Goal: Transaction & Acquisition: Purchase product/service

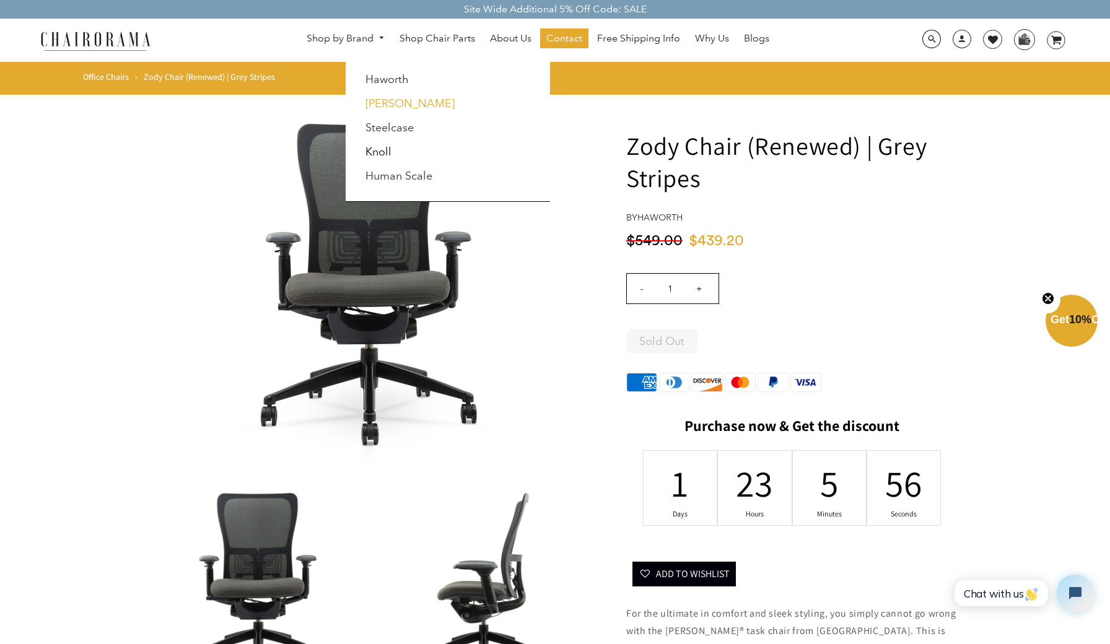
click at [386, 102] on link "[PERSON_NAME]" at bounding box center [409, 104] width 89 height 14
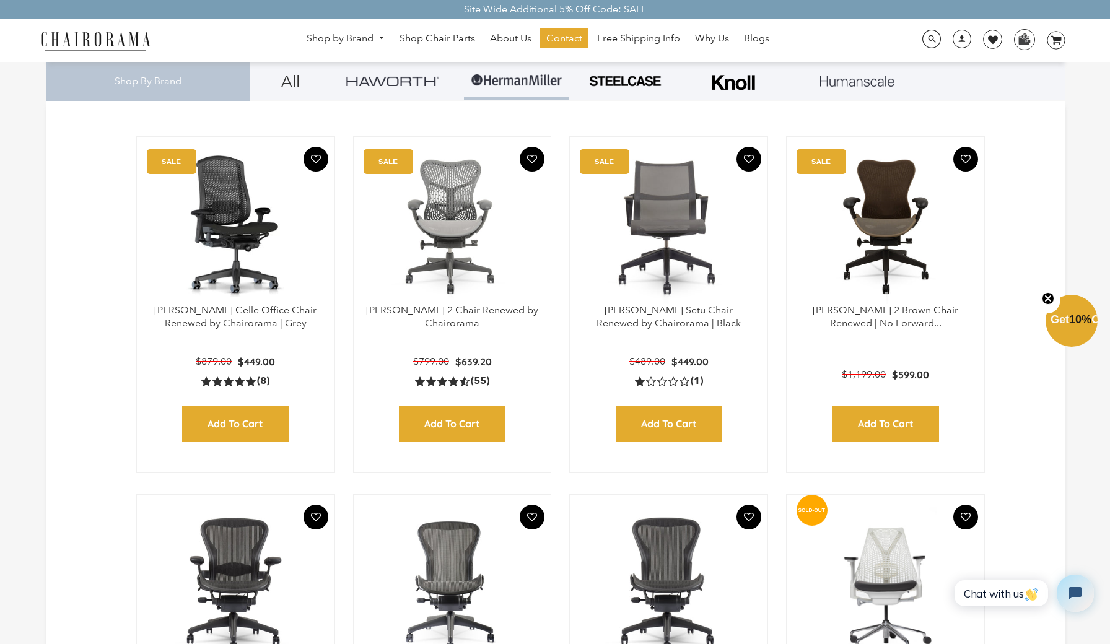
scroll to position [321, 0]
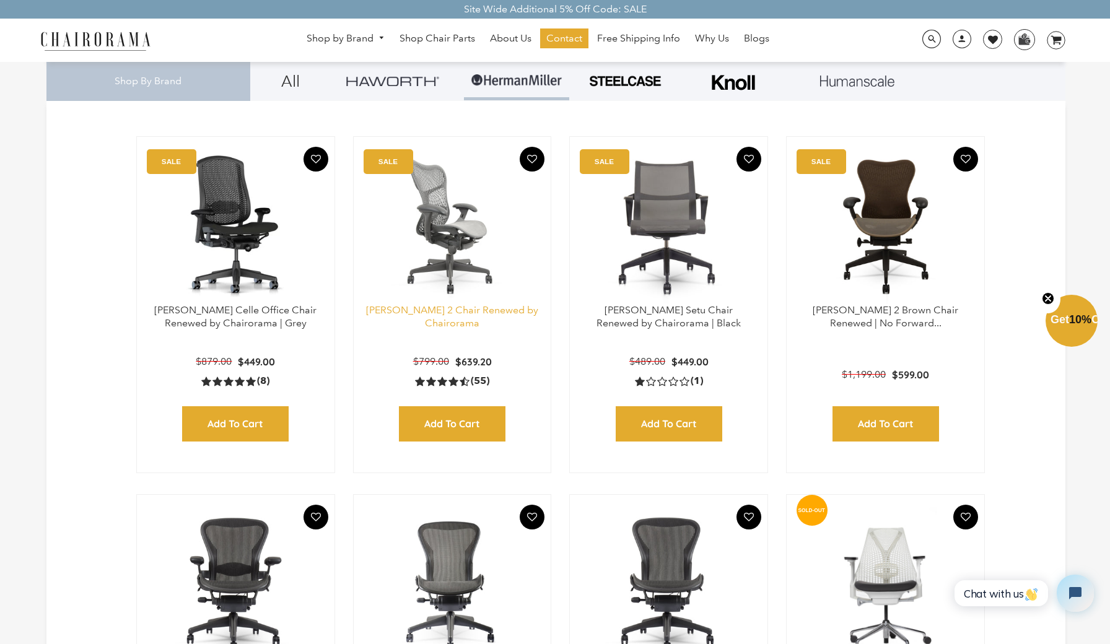
click at [462, 312] on link "Herman Miller Mirra 2 Chair Renewed by Chairorama" at bounding box center [452, 316] width 172 height 25
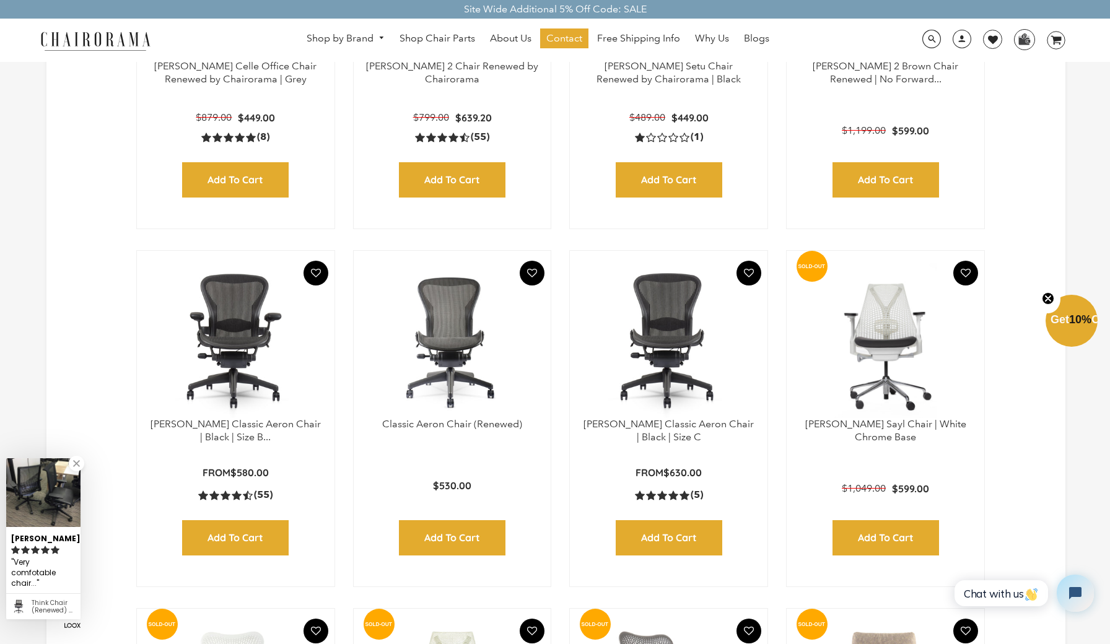
scroll to position [568, 0]
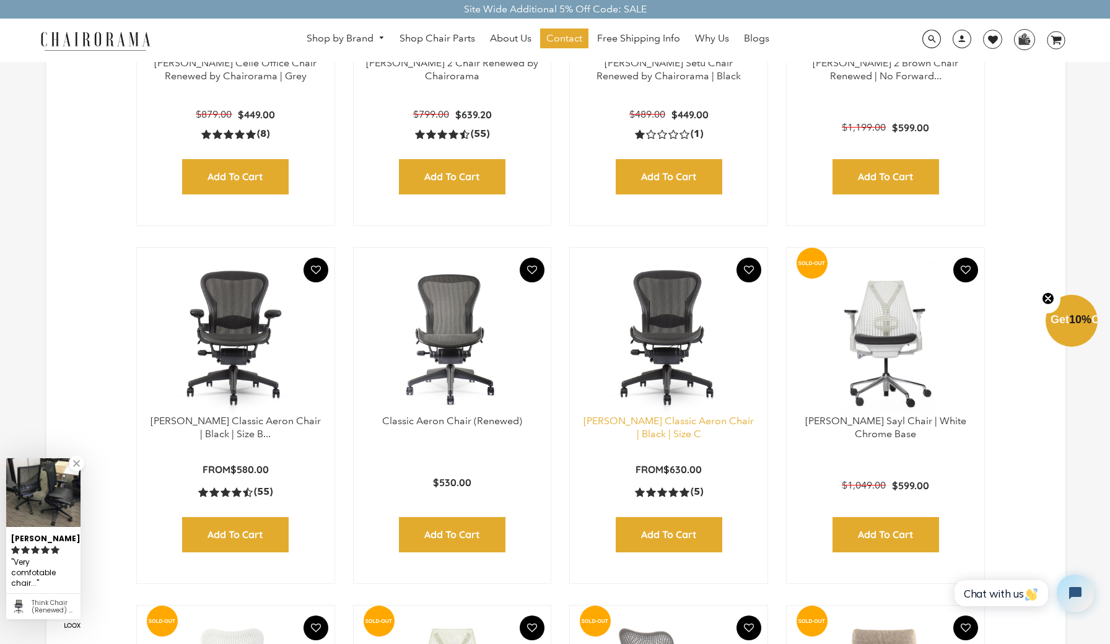
click at [651, 427] on link "[PERSON_NAME] Classic Aeron Chair | Black | Size C" at bounding box center [668, 427] width 170 height 25
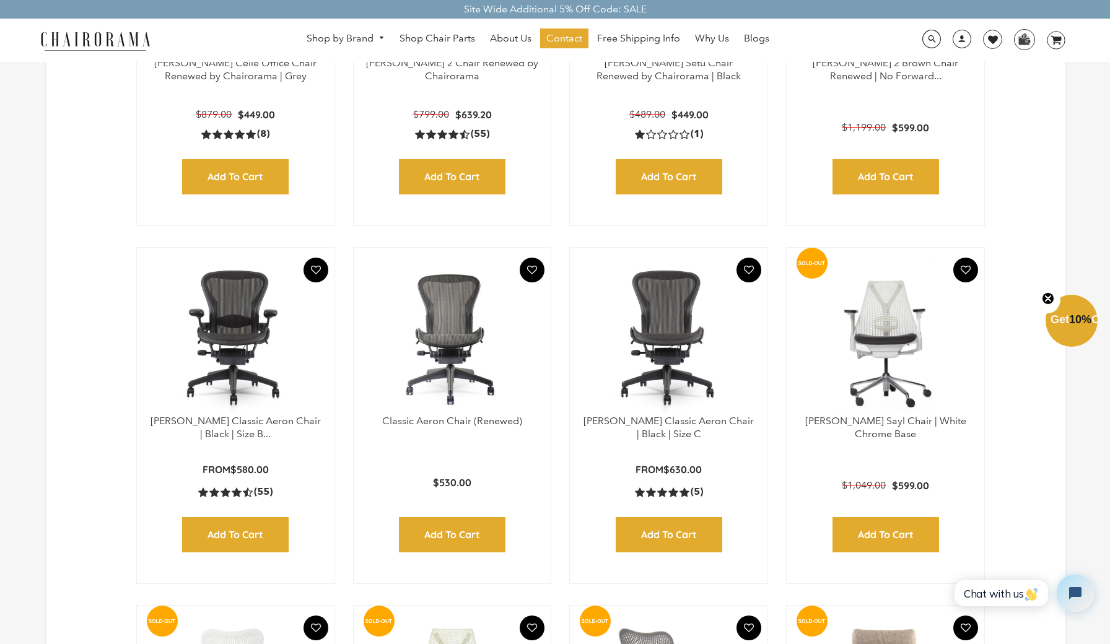
click at [248, 338] on img at bounding box center [235, 337] width 173 height 155
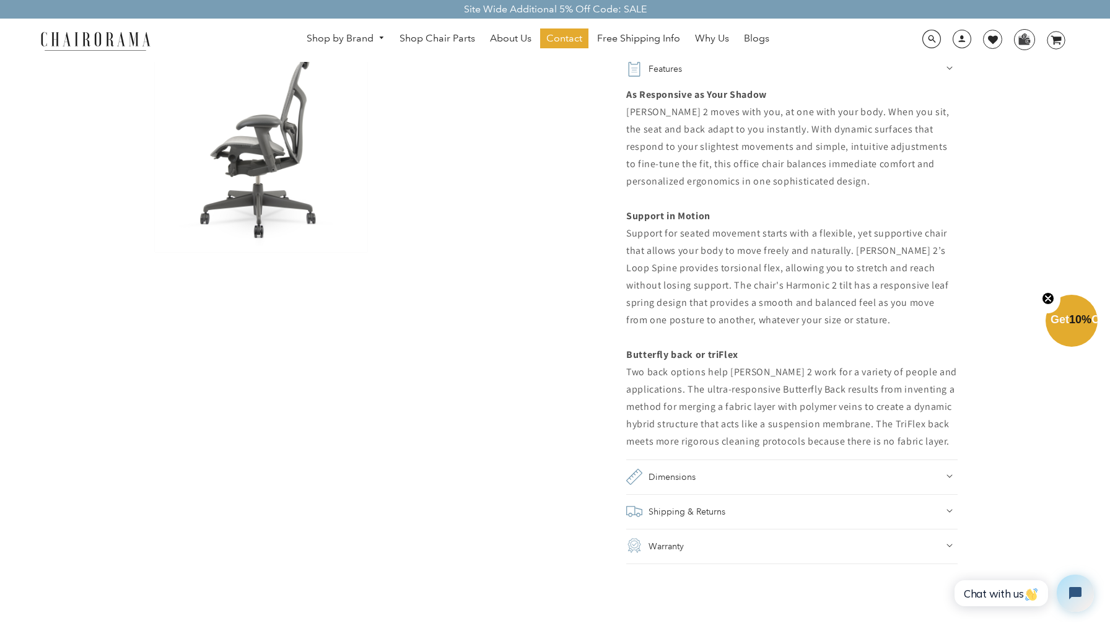
scroll to position [879, 0]
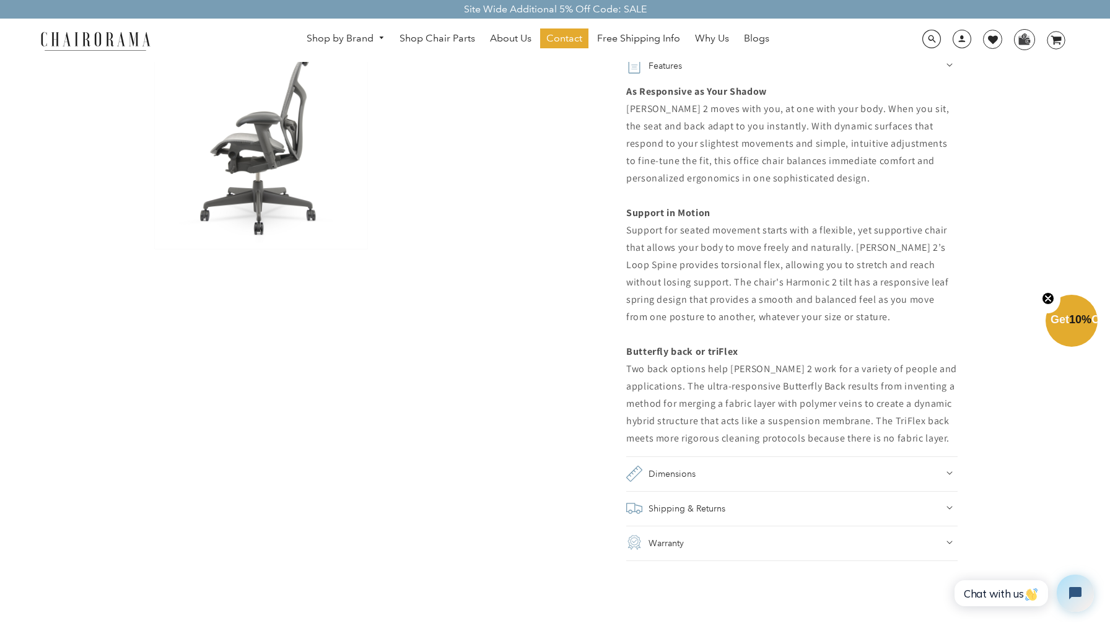
click at [650, 471] on h2 "Dimensions" at bounding box center [671, 473] width 47 height 17
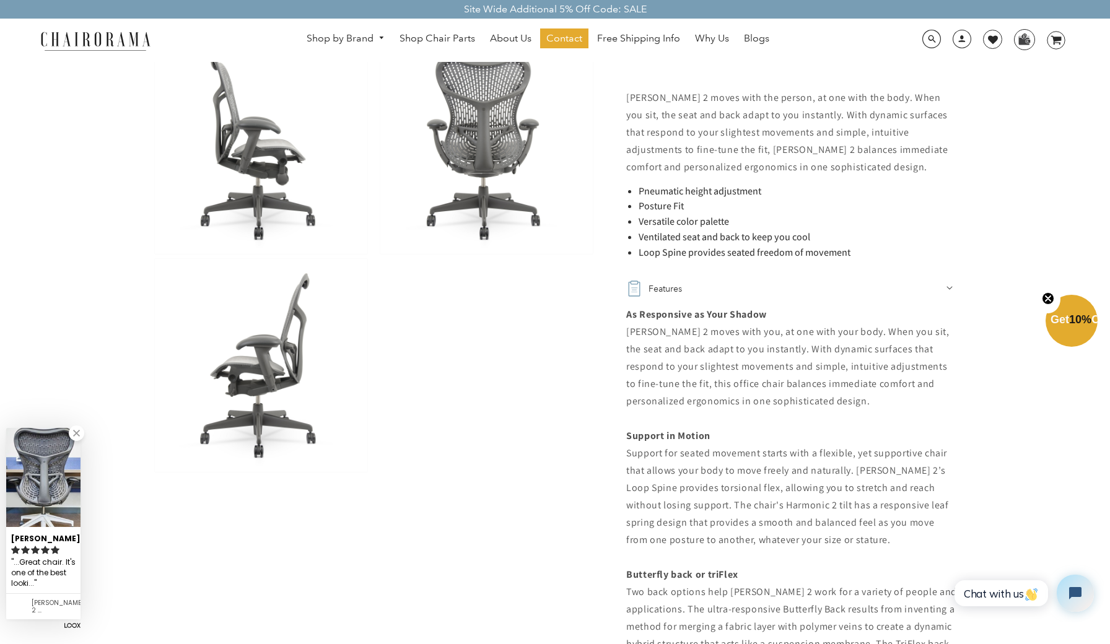
scroll to position [652, 0]
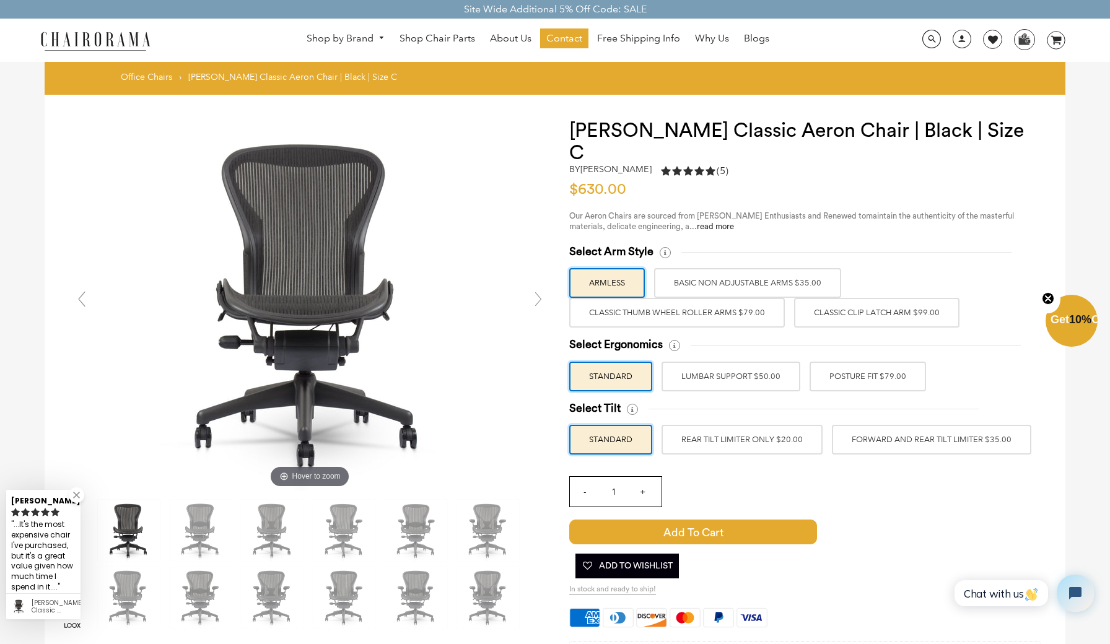
click at [792, 268] on label "BASIC NON ADJUSTABLE ARMS $35.00" at bounding box center [747, 283] width 187 height 30
click at [0, 0] on input "BASIC NON ADJUSTABLE ARMS $35.00" at bounding box center [0, 0] width 0 height 0
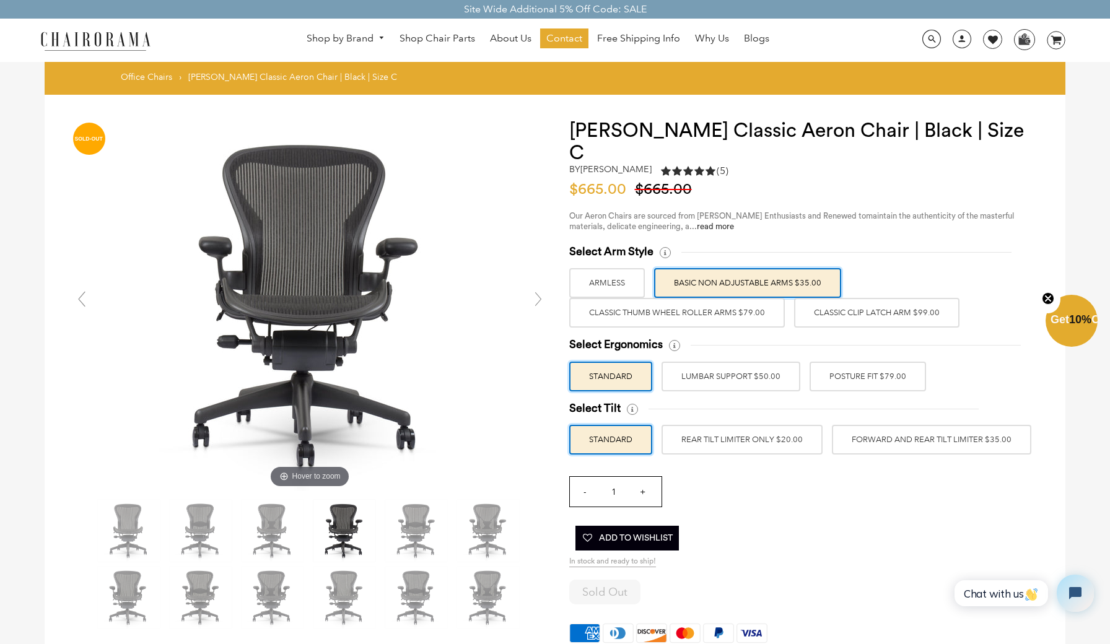
click at [822, 298] on label "Classic Clip Latch Arm $99.00" at bounding box center [876, 313] width 165 height 30
click at [0, 0] on input "Classic Clip Latch Arm $99.00" at bounding box center [0, 0] width 0 height 0
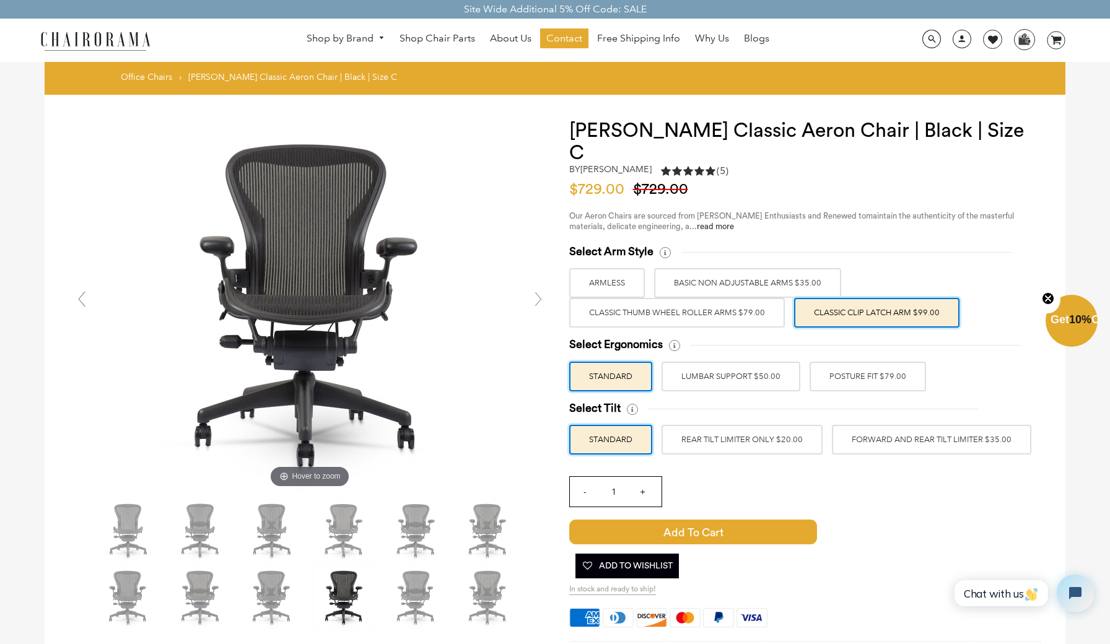
click at [773, 298] on label "Classic Thumb Wheel Roller Arms $79.00" at bounding box center [677, 313] width 216 height 30
click at [0, 0] on input "Classic Thumb Wheel Roller Arms $79.00" at bounding box center [0, 0] width 0 height 0
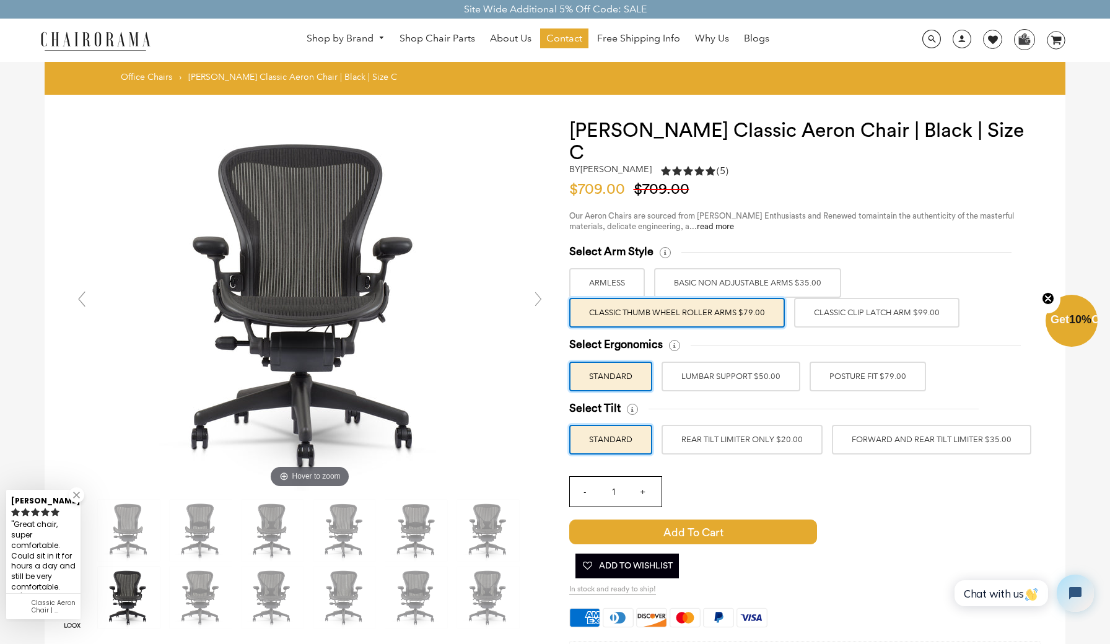
click at [841, 298] on label "Classic Clip Latch Arm $99.00" at bounding box center [876, 313] width 165 height 30
click at [0, 0] on input "Classic Clip Latch Arm $99.00" at bounding box center [0, 0] width 0 height 0
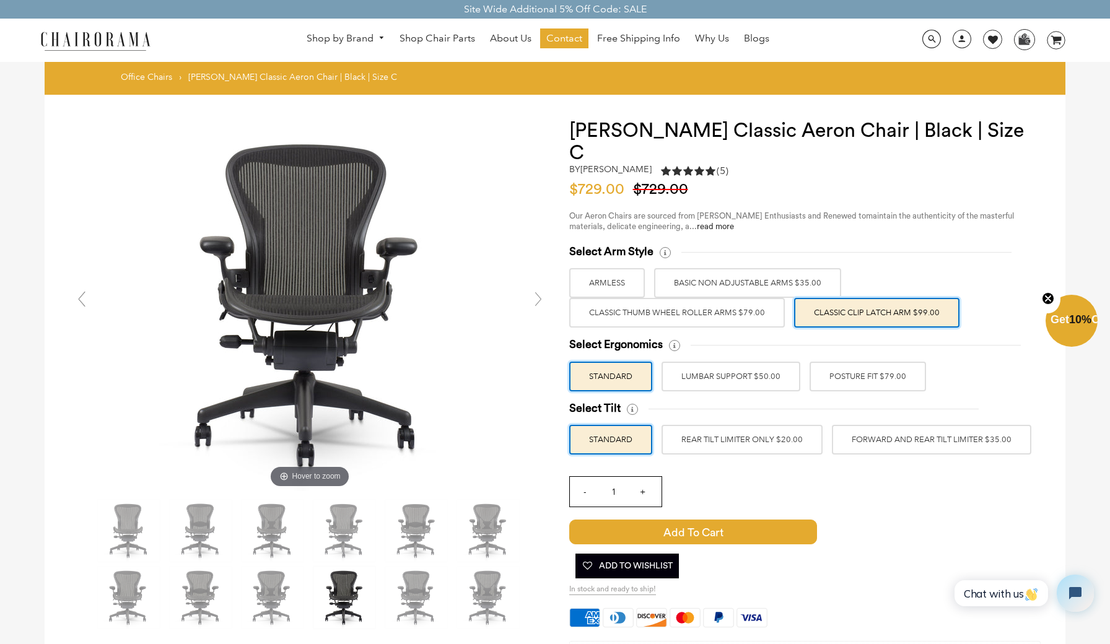
click at [539, 300] on link at bounding box center [538, 299] width 25 height 25
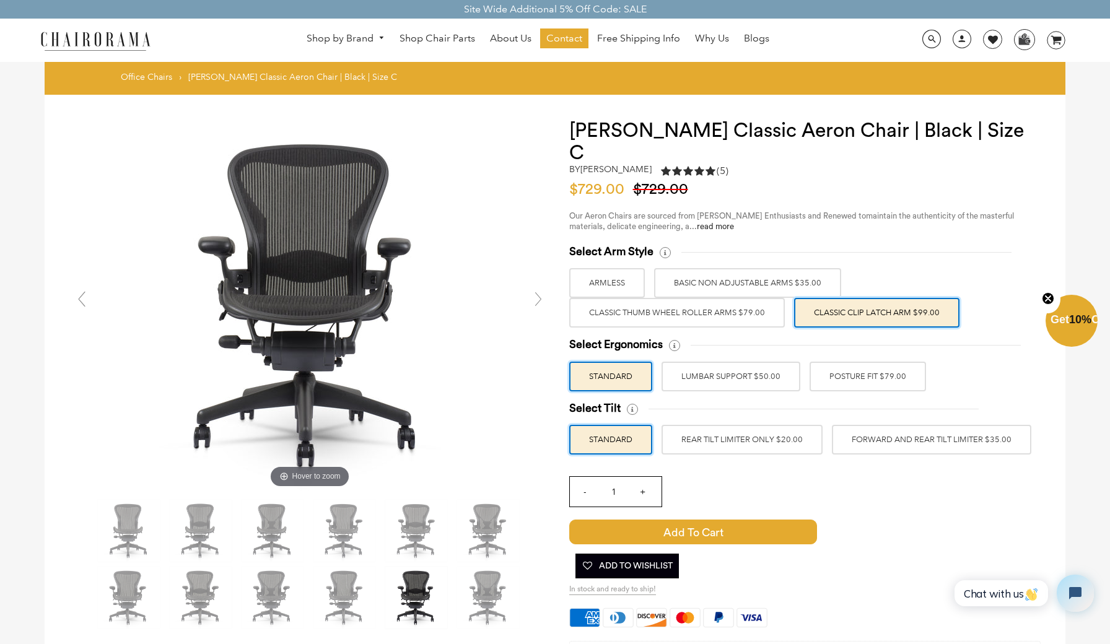
click at [832, 362] on label "POSTURE FIT $79.00" at bounding box center [867, 377] width 116 height 30
click at [0, 0] on input "POSTURE FIT $79.00" at bounding box center [0, 0] width 0 height 0
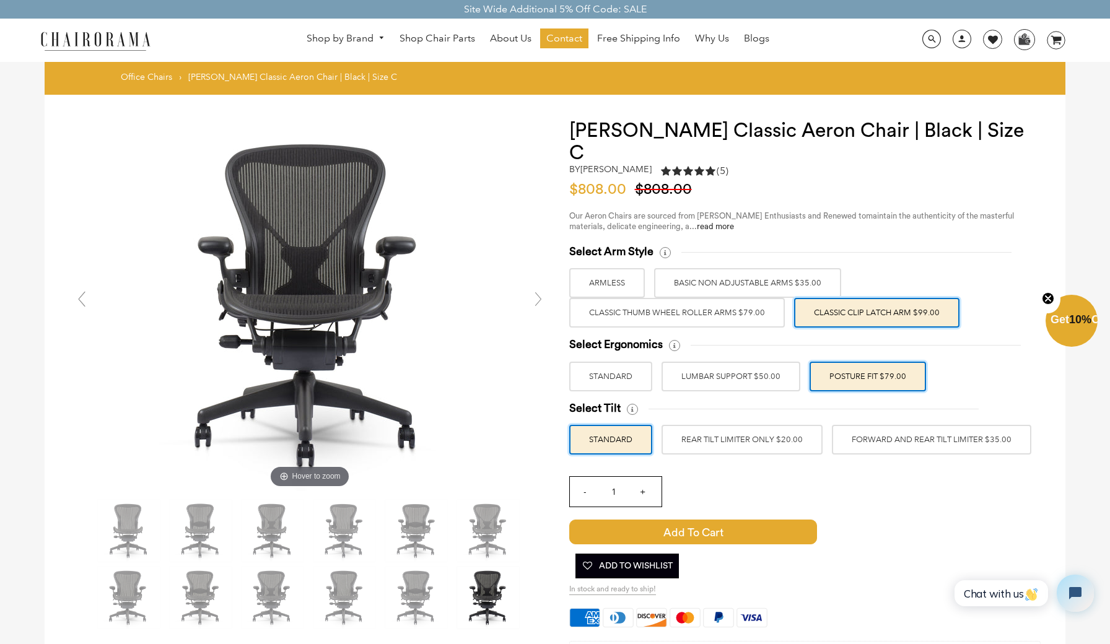
click at [871, 425] on label "FORWARD AND REAR TILT LIMITER $35.00" at bounding box center [931, 440] width 199 height 30
click at [0, 0] on input "FORWARD AND REAR TILT LIMITER $35.00" at bounding box center [0, 0] width 0 height 0
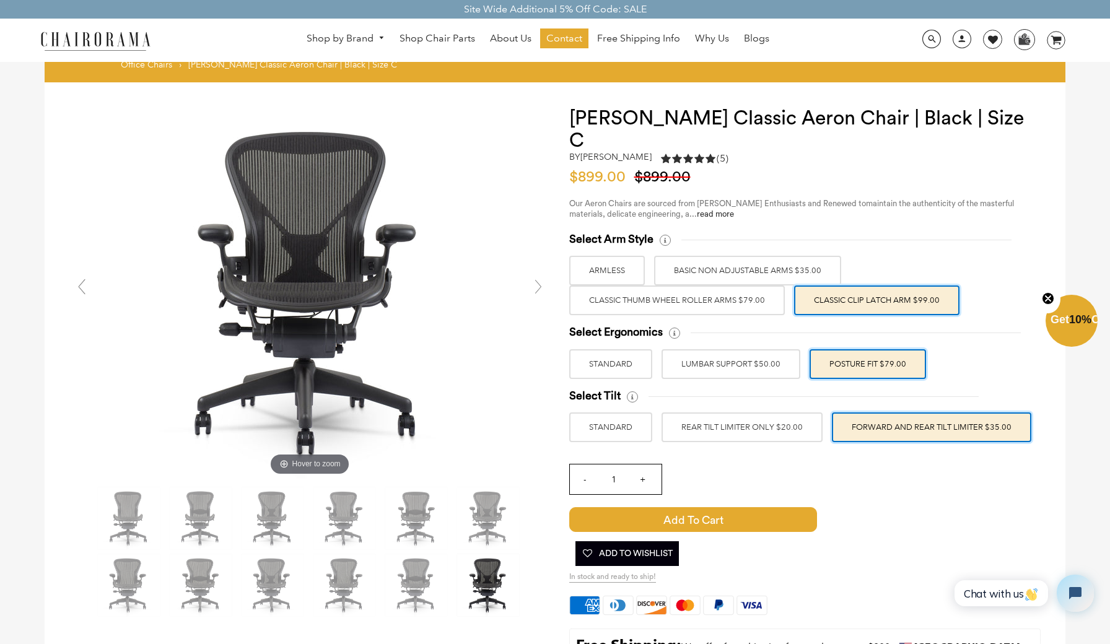
scroll to position [10, 0]
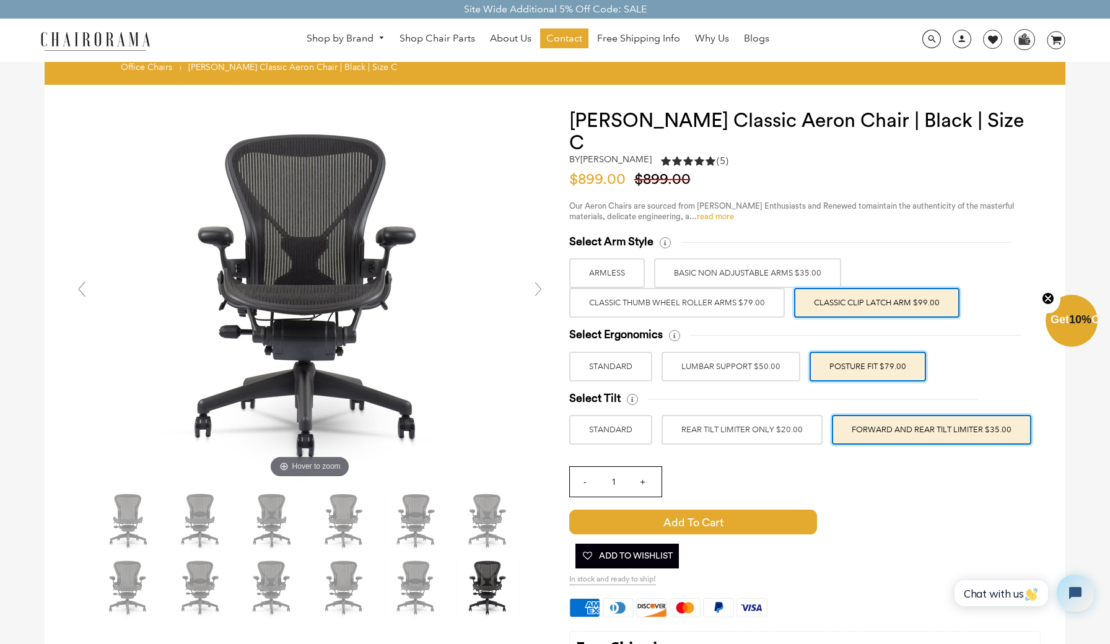
click at [711, 212] on link "read more" at bounding box center [715, 216] width 37 height 8
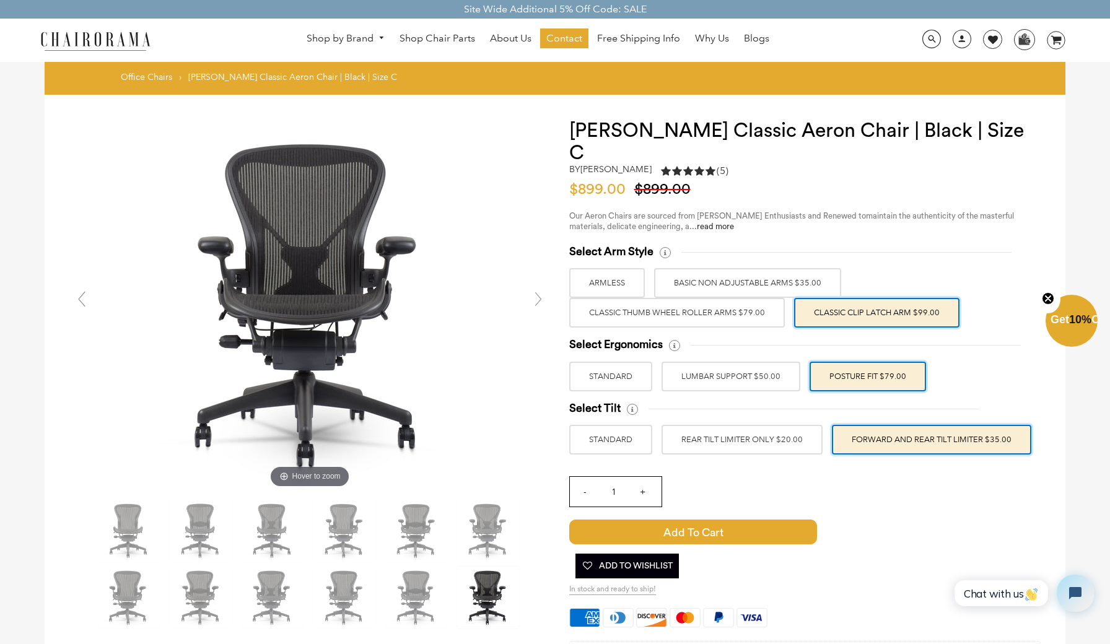
scroll to position [0, 0]
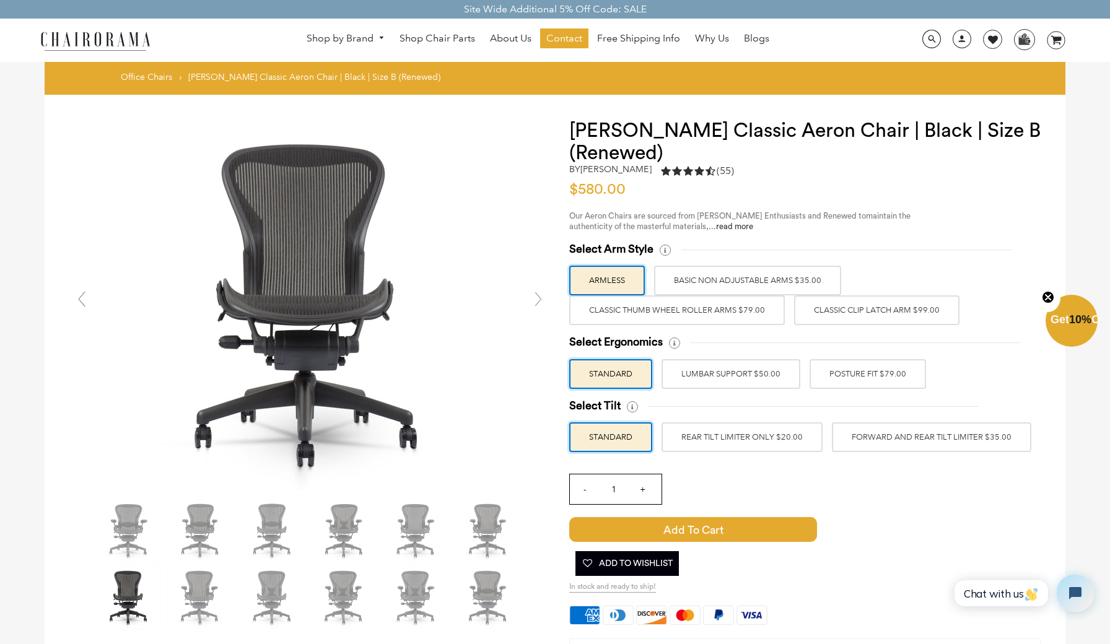
click at [829, 314] on label "Classic Clip Latch Arm $99.00" at bounding box center [876, 310] width 165 height 30
click at [0, 0] on input "Classic Clip Latch Arm $99.00" at bounding box center [0, 0] width 0 height 0
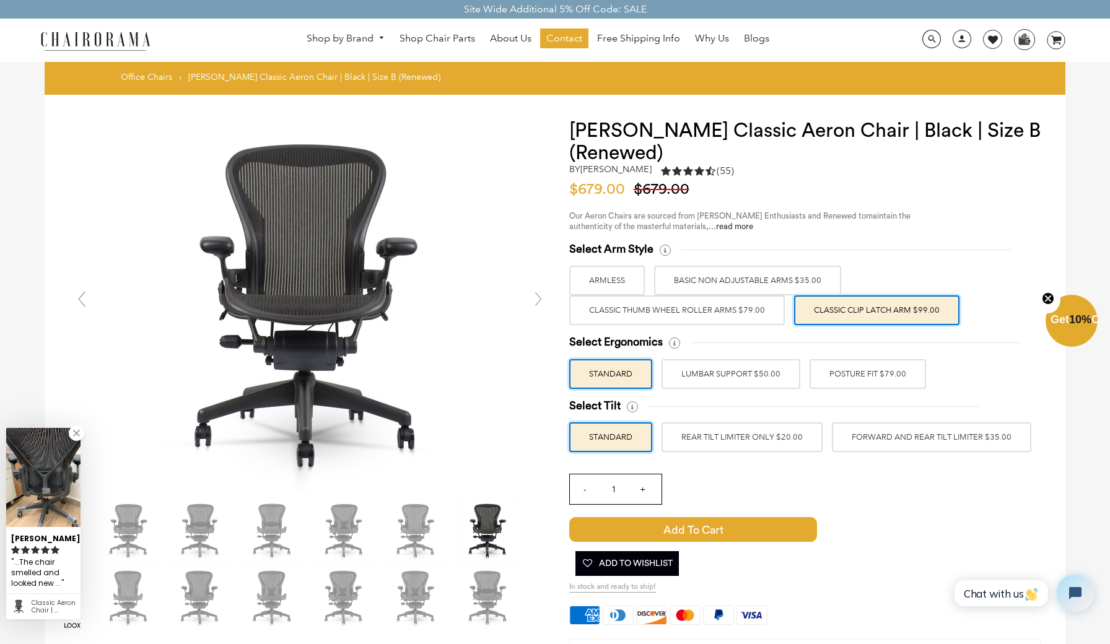
click at [818, 369] on label "POSTURE FIT $79.00" at bounding box center [867, 374] width 116 height 30
click at [0, 0] on input "POSTURE FIT $79.00" at bounding box center [0, 0] width 0 height 0
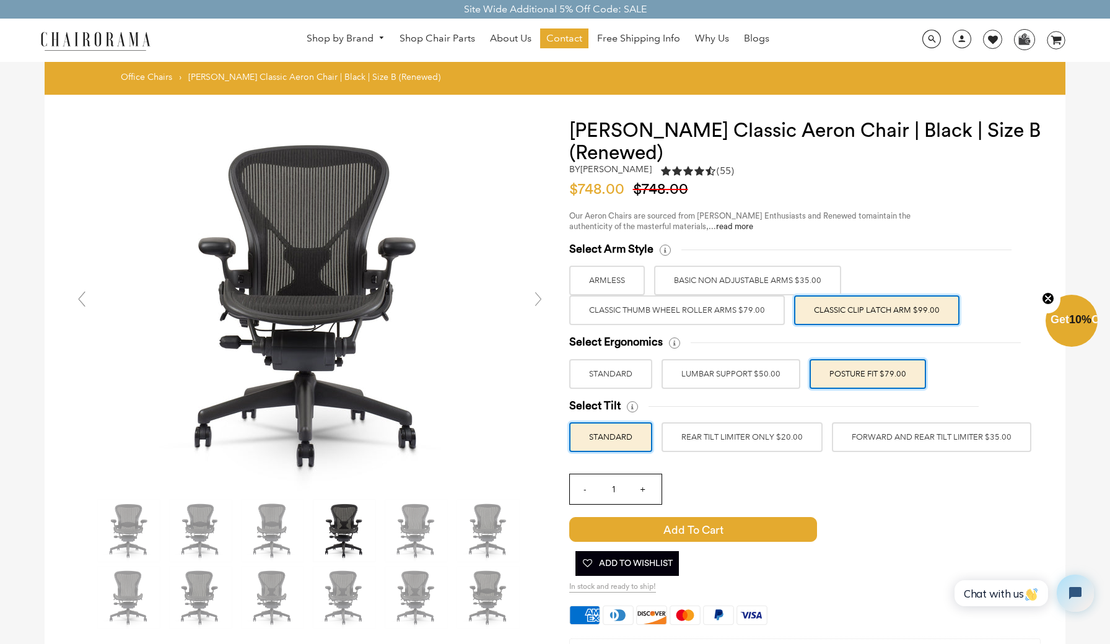
click at [846, 437] on label "FORWARD AND REAR TILT LIMITER $35.00" at bounding box center [931, 437] width 199 height 30
click at [0, 0] on input "FORWARD AND REAR TILT LIMITER $35.00" at bounding box center [0, 0] width 0 height 0
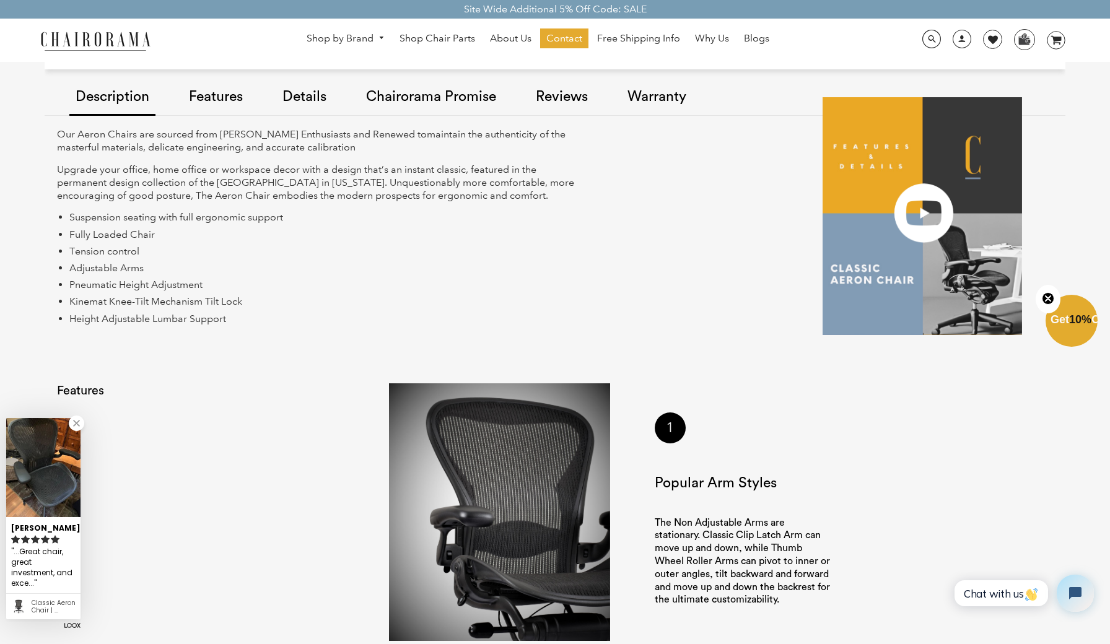
scroll to position [918, 0]
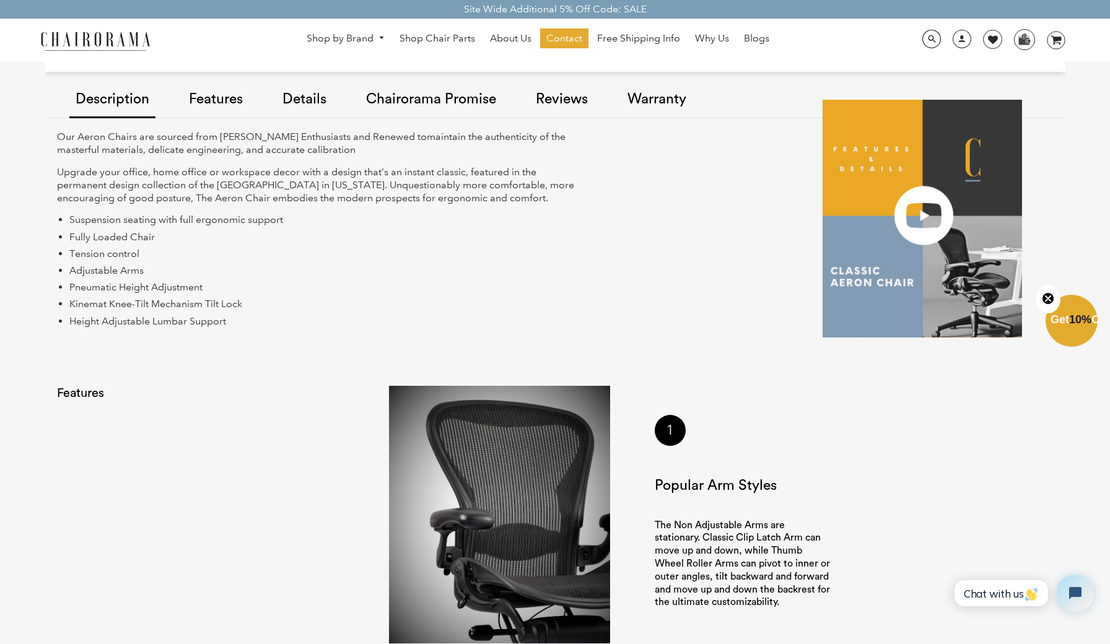
click at [649, 101] on link "Warranty" at bounding box center [656, 100] width 71 height 70
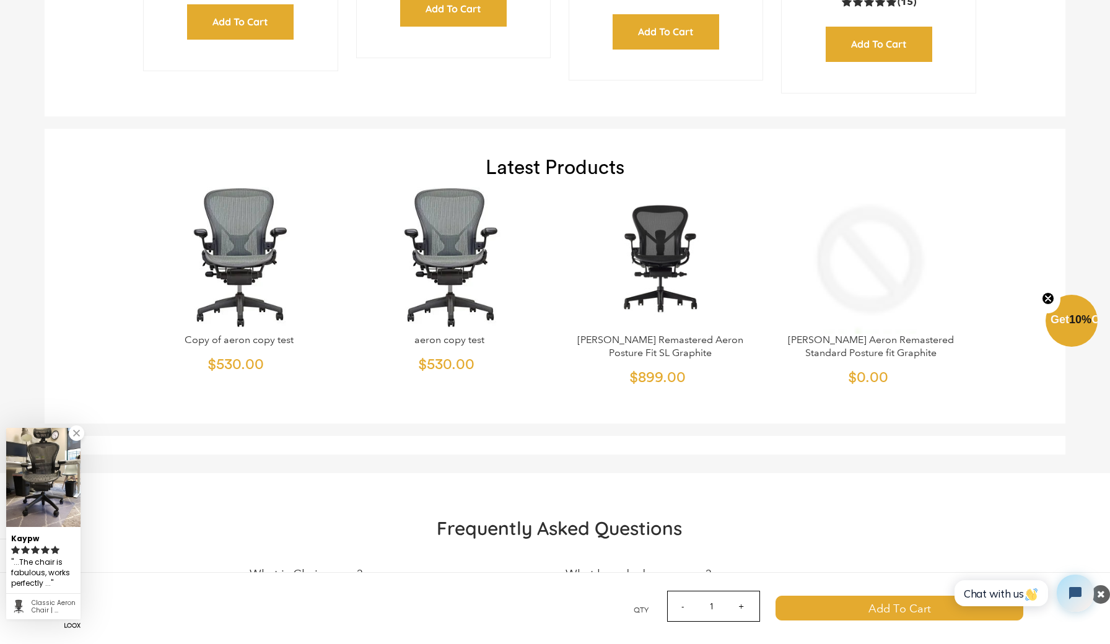
scroll to position [5092, 0]
click at [649, 267] on img at bounding box center [659, 256] width 201 height 155
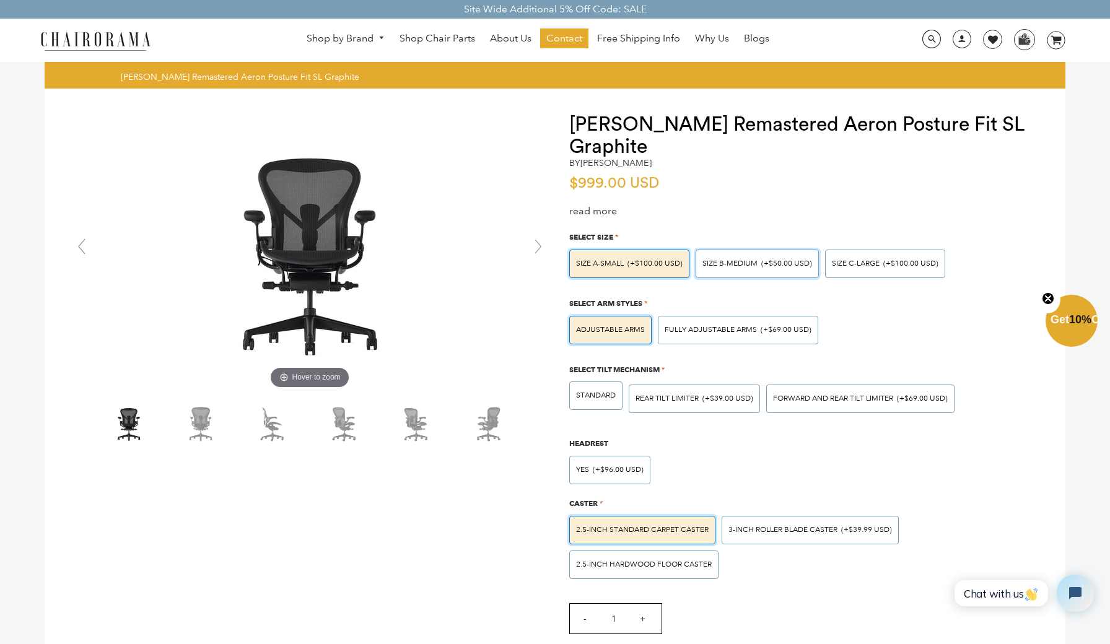
click at [743, 264] on span "SIZE B-MEDIUM" at bounding box center [729, 263] width 55 height 9
click at [0, 0] on input "SIZE B-MEDIUM (+$50.00 USD)" at bounding box center [0, 0] width 0 height 0
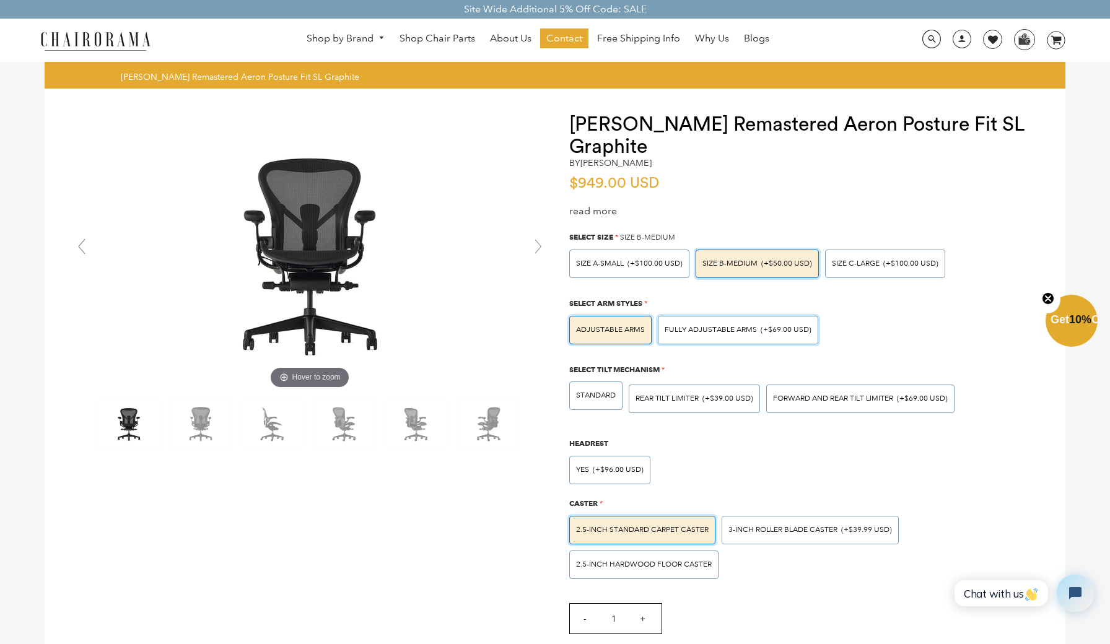
click at [727, 329] on span "Fully Adjustable Arms" at bounding box center [710, 329] width 92 height 9
click at [0, 0] on input "Fully Adjustable Arms (+$69.00 USD)" at bounding box center [0, 0] width 0 height 0
click at [795, 397] on span "FORWARD AND REAR TILT LIMITER" at bounding box center [833, 398] width 120 height 9
click at [0, 0] on input "FORWARD AND REAR TILT LIMITER (+$69.00 USD)" at bounding box center [0, 0] width 0 height 0
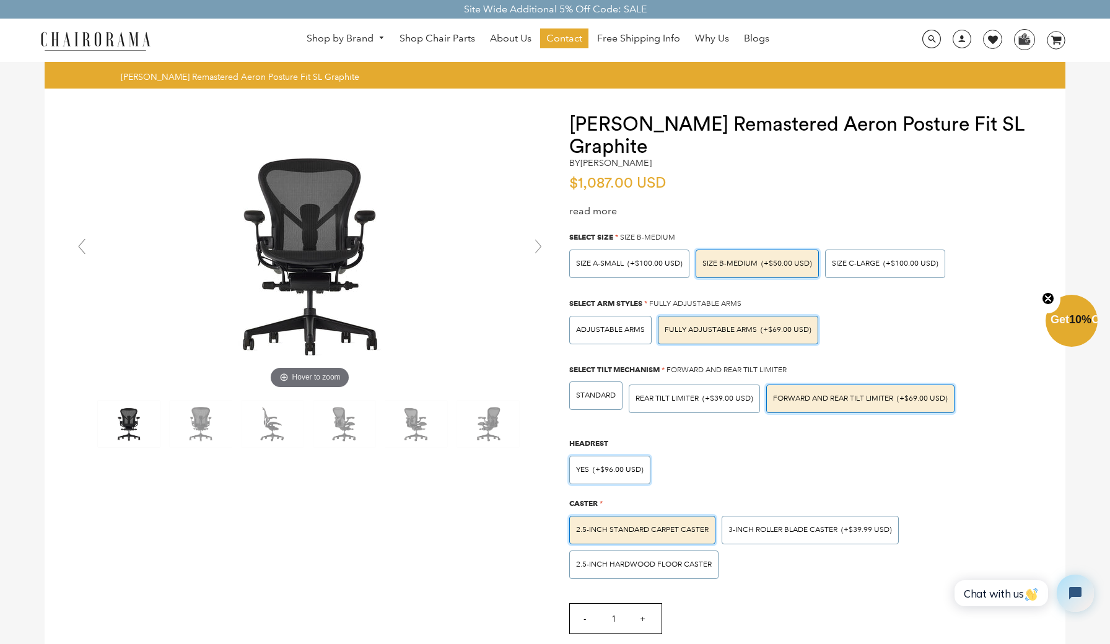
click at [632, 466] on span "(+$96.00 USD)" at bounding box center [618, 469] width 51 height 7
click at [0, 0] on input "Yes (+$96.00 USD)" at bounding box center [0, 0] width 0 height 0
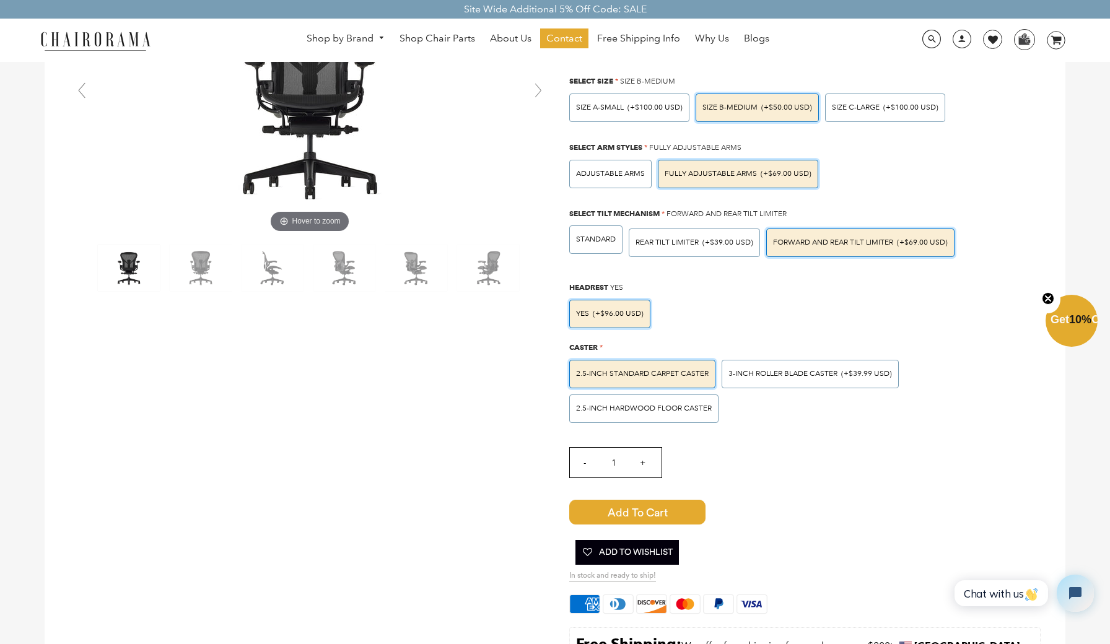
scroll to position [156, 0]
click at [749, 370] on span "3-inch Roller Blade Caster" at bounding box center [782, 373] width 109 height 9
click at [0, 0] on input "3-inch Roller Blade Caster (+$39.99 USD)" at bounding box center [0, 0] width 0 height 0
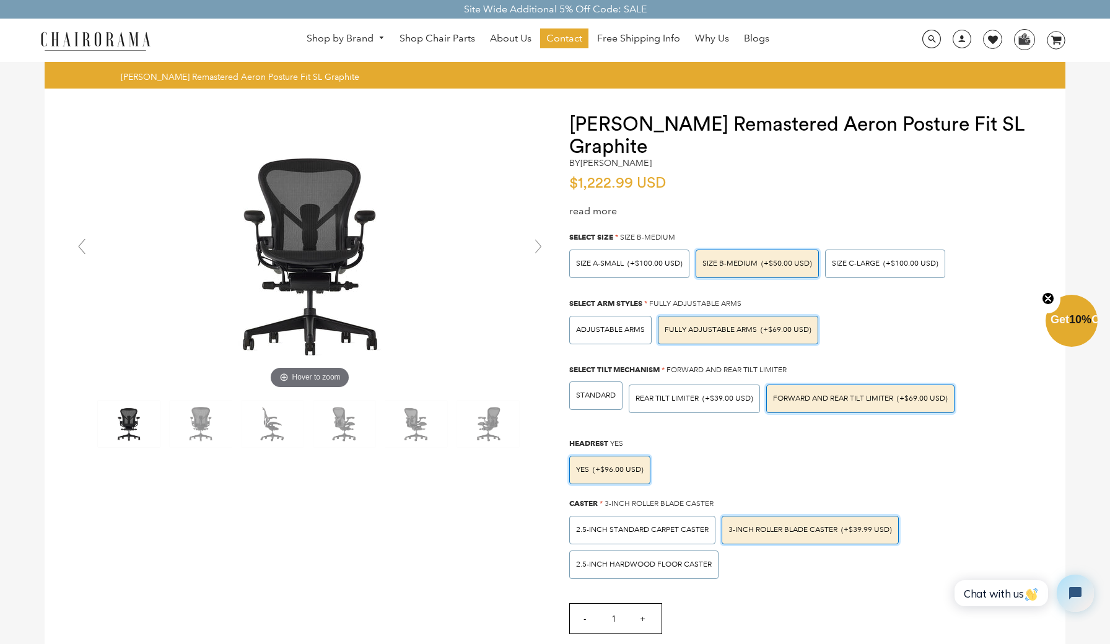
scroll to position [0, 0]
